Goal: Find contact information: Find contact information

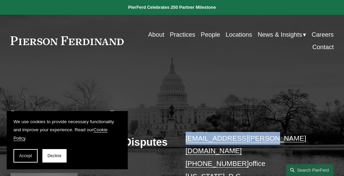
drag, startPoint x: 269, startPoint y: 137, endPoint x: 192, endPoint y: 136, distance: 77.3
click at [184, 140] on div "[PERSON_NAME] Partner | Litigation Co-Chair, International Disputes [EMAIL_ADDR…" at bounding box center [172, 161] width 344 height 163
copy link "[EMAIL_ADDRESS][PERSON_NAME][DOMAIN_NAME]"
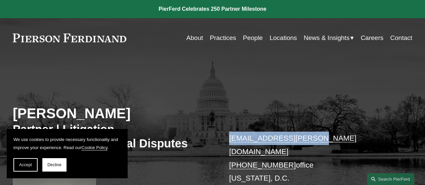
drag, startPoint x: 317, startPoint y: 139, endPoint x: 230, endPoint y: 145, distance: 87.6
click at [230, 145] on p "[EMAIL_ADDRESS][PERSON_NAME][DOMAIN_NAME] [PHONE_NUMBER] office [US_STATE][GEOG…" at bounding box center [312, 165] width 166 height 67
copy link "[EMAIL_ADDRESS][PERSON_NAME][DOMAIN_NAME]"
click at [30, 165] on span "Accept" at bounding box center [25, 165] width 13 height 5
